Goal: Information Seeking & Learning: Learn about a topic

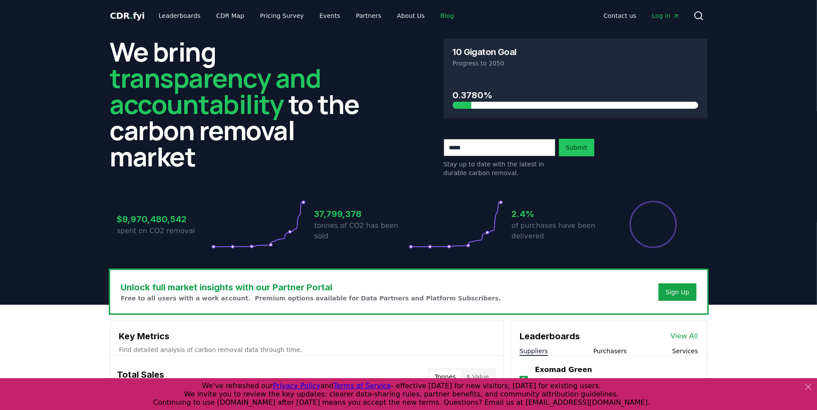
click at [436, 20] on link "Blog" at bounding box center [448, 16] width 28 height 16
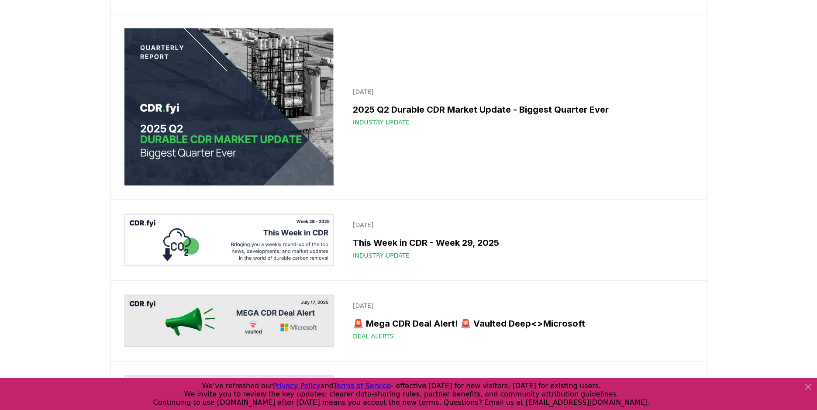
scroll to position [835, 0]
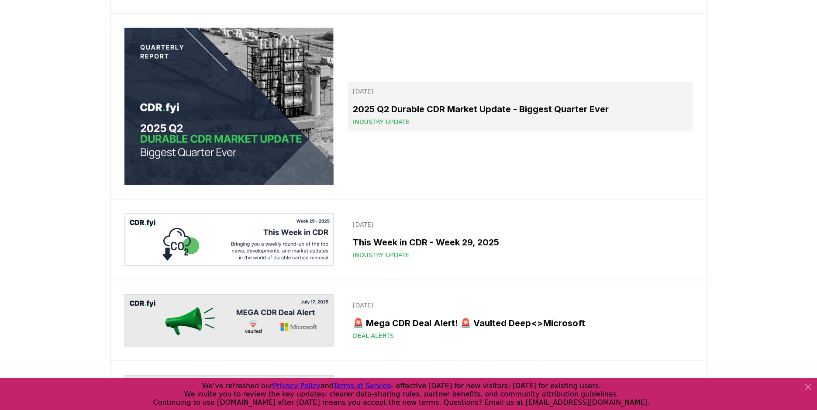
click at [482, 116] on h3 "2025 Q2 Durable CDR Market Update - Biggest Quarter Ever" at bounding box center [520, 109] width 335 height 13
